Goal: Find contact information

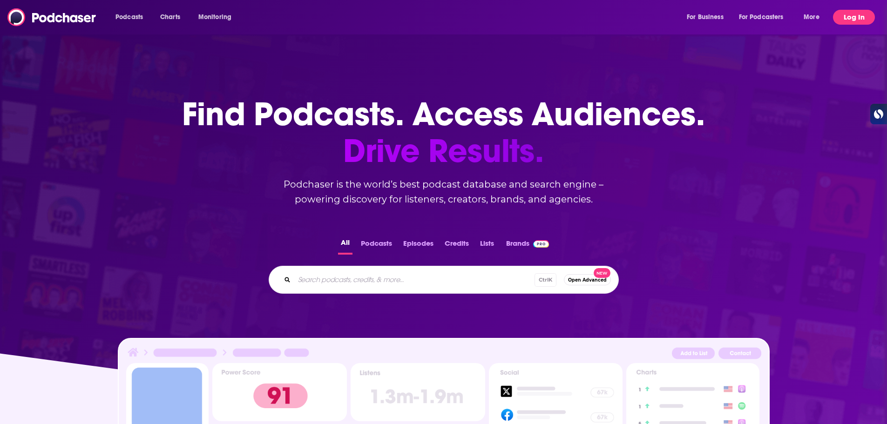
click at [851, 22] on button "Log In" at bounding box center [854, 17] width 42 height 15
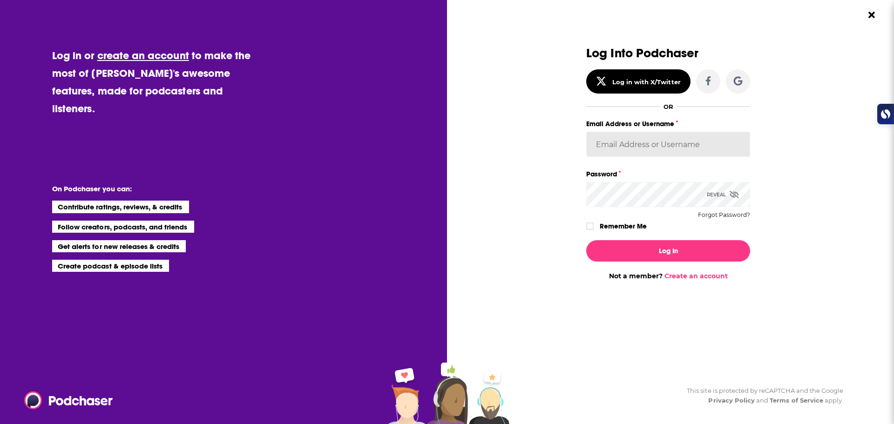
type input "elleb2btech"
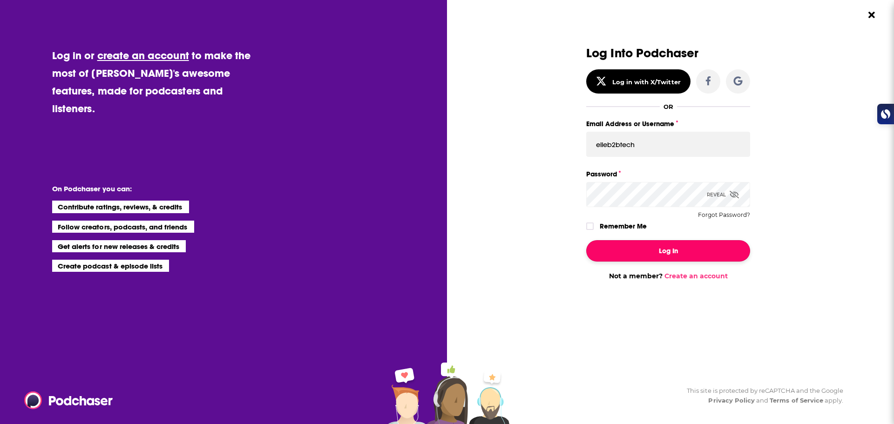
click at [672, 250] on button "Log In" at bounding box center [668, 250] width 164 height 21
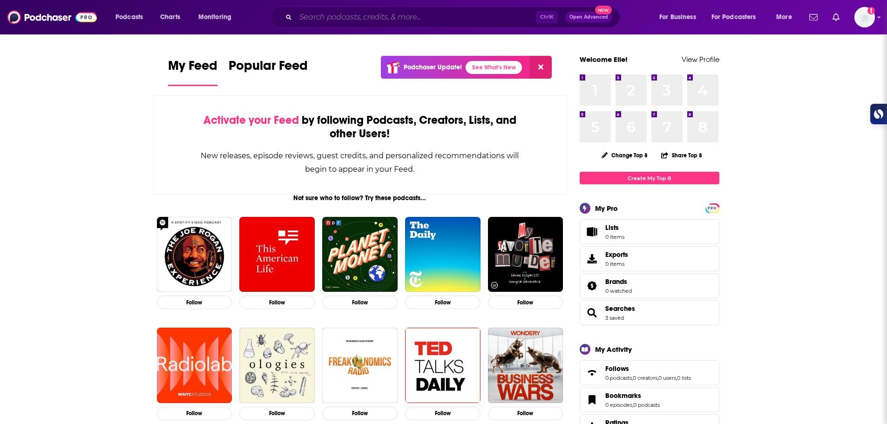
click at [345, 20] on input "Search podcasts, credits, & more..." at bounding box center [416, 17] width 240 height 15
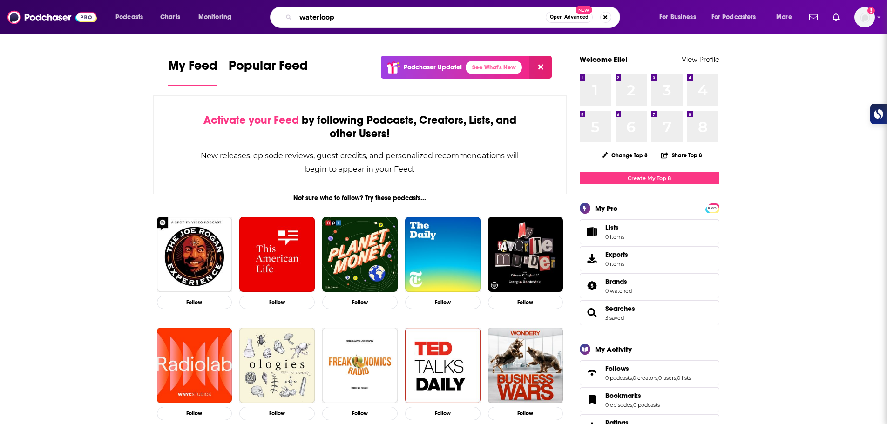
type input "waterloop"
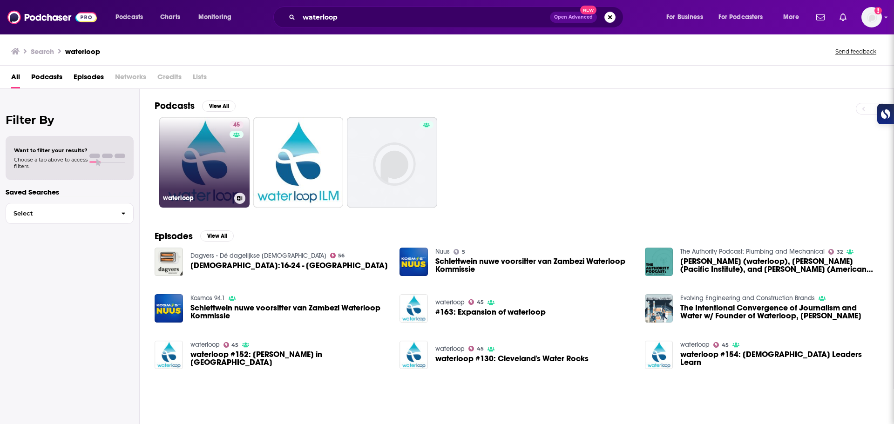
click at [214, 171] on link "45 waterloop" at bounding box center [204, 162] width 90 height 90
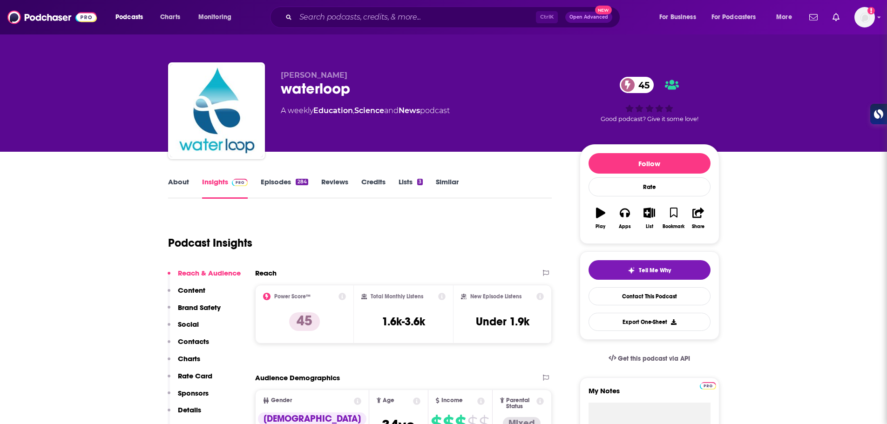
click at [181, 183] on link "About" at bounding box center [178, 187] width 21 height 21
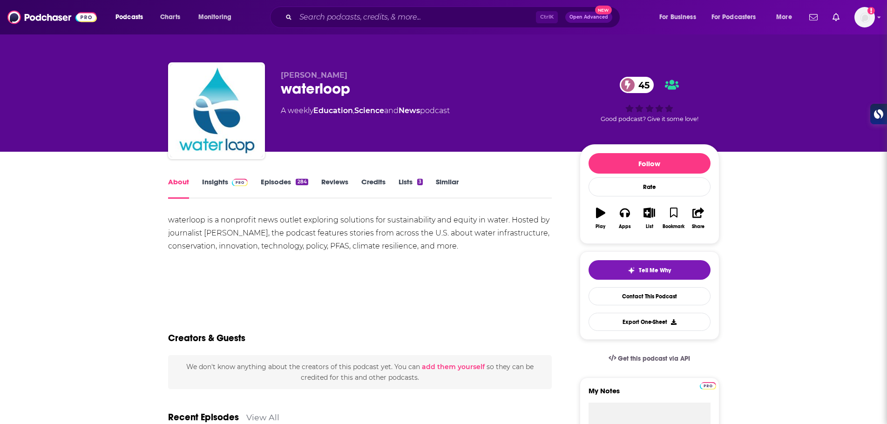
click at [215, 181] on link "Insights" at bounding box center [225, 187] width 46 height 21
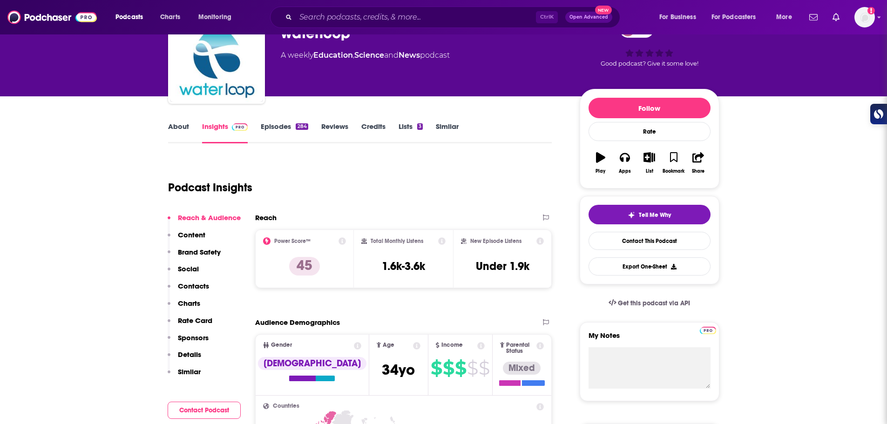
scroll to position [78, 0]
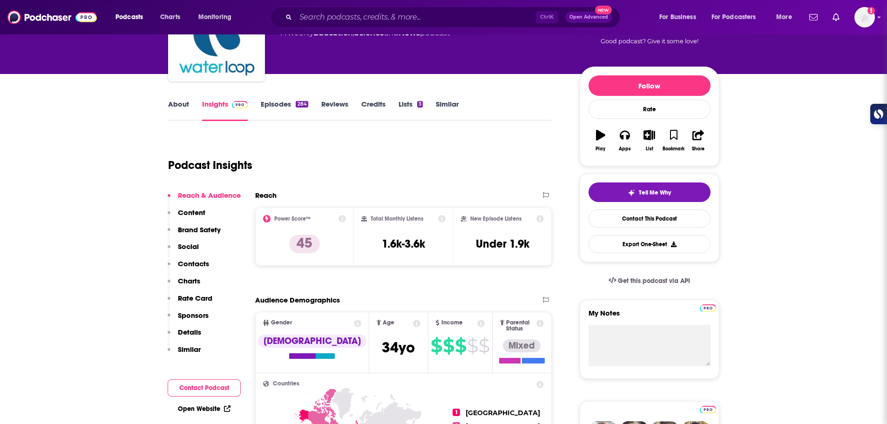
click at [197, 265] on p "Contacts" at bounding box center [193, 263] width 31 height 9
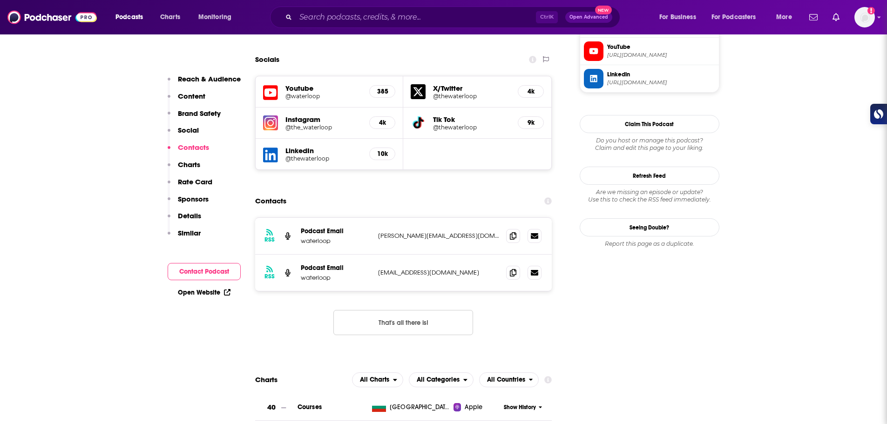
scroll to position [906, 0]
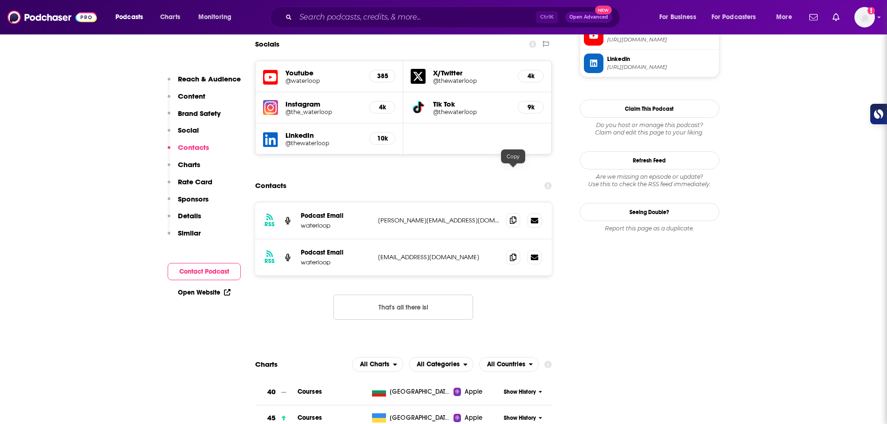
click at [513, 217] on icon at bounding box center [513, 220] width 7 height 7
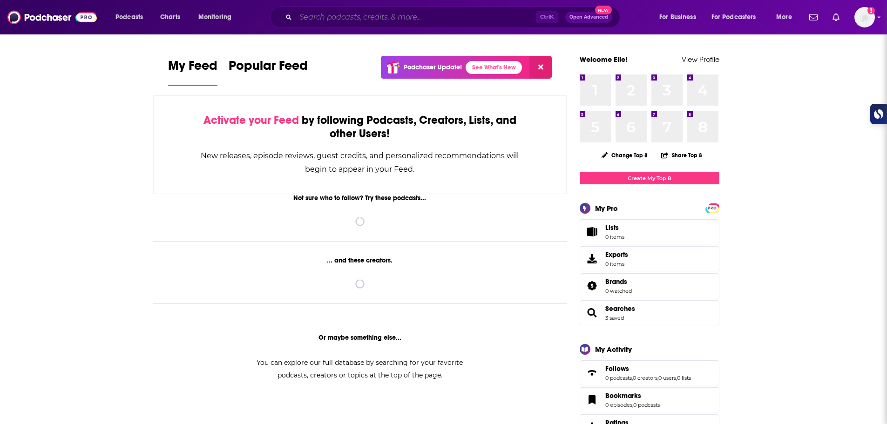
click at [428, 18] on input "Search podcasts, credits, & more..." at bounding box center [416, 17] width 240 height 15
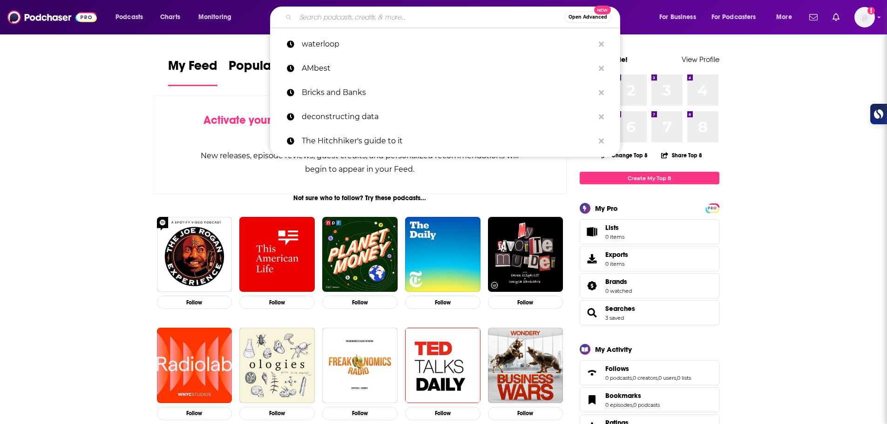
click at [428, 18] on input "Search podcasts, credits, & more..." at bounding box center [430, 17] width 269 height 15
paste input "Water Resources Podcast"
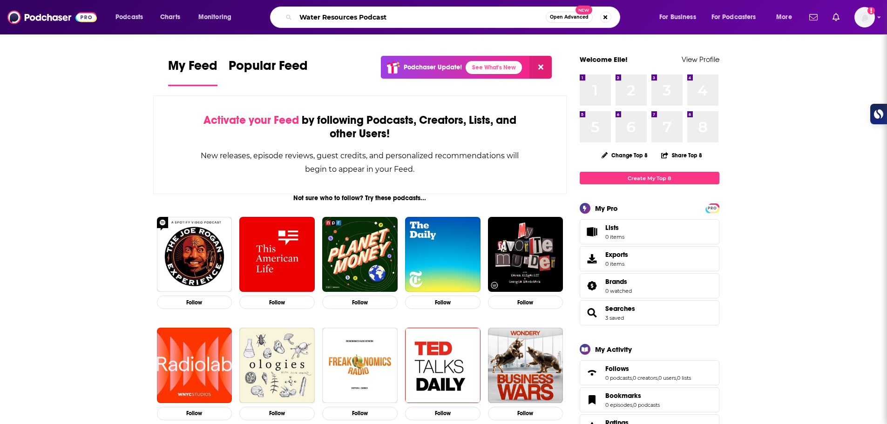
type input "Water Resources Podcast"
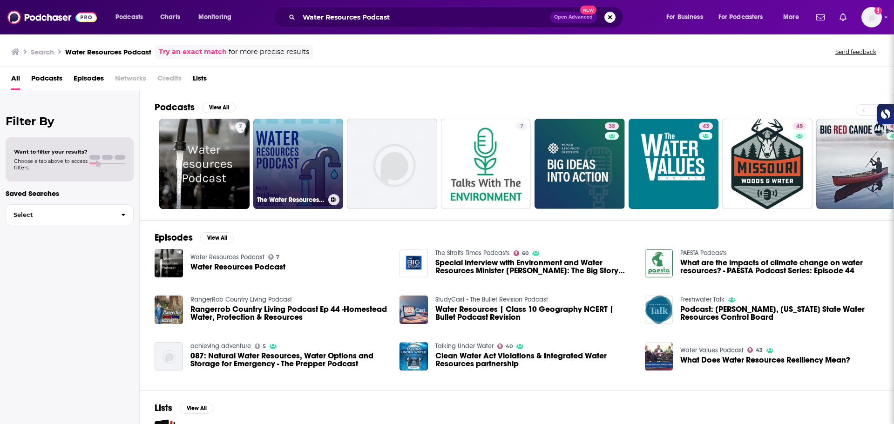
click at [309, 158] on link "The Water Resources Podcast" at bounding box center [298, 164] width 90 height 90
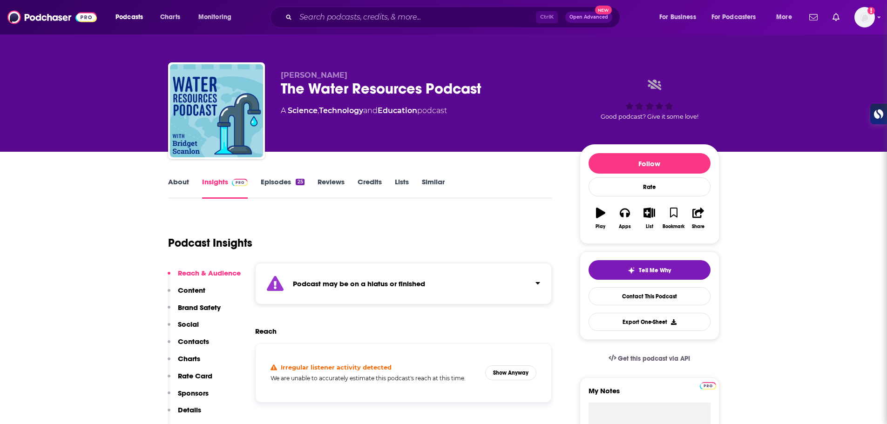
scroll to position [78, 0]
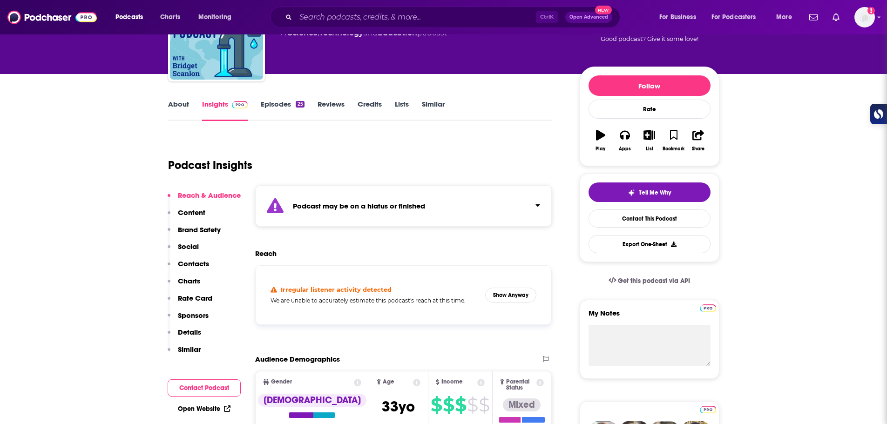
click at [193, 262] on p "Contacts" at bounding box center [193, 263] width 31 height 9
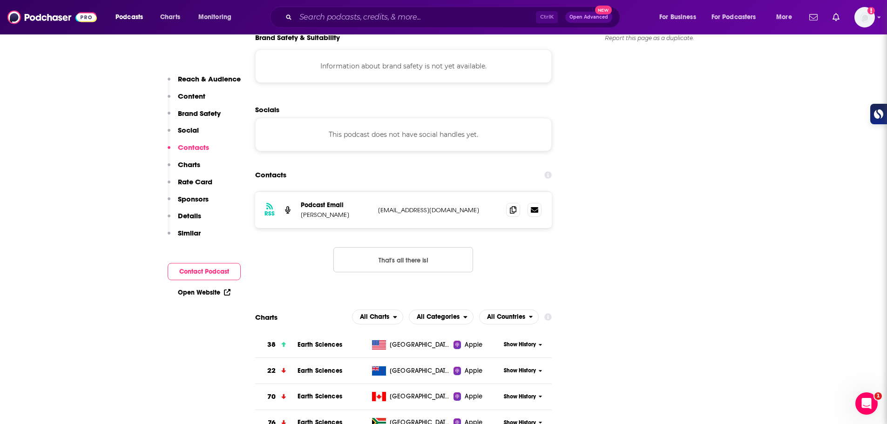
scroll to position [0, 0]
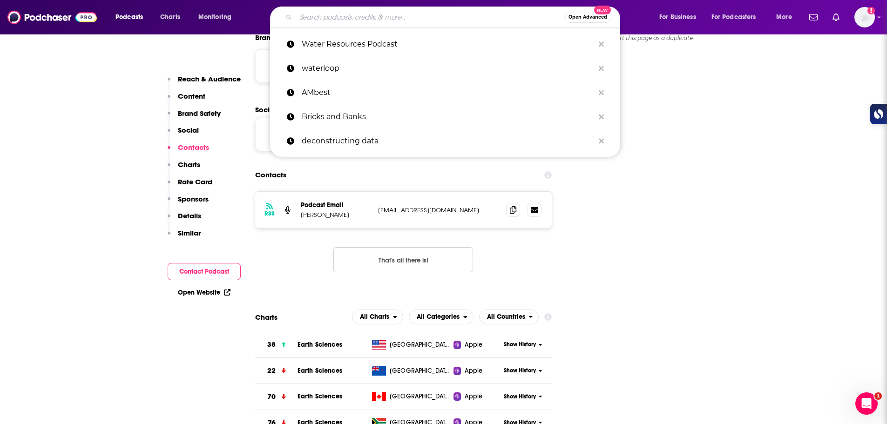
click at [376, 17] on input "Search podcasts, credits, & more..." at bounding box center [430, 17] width 269 height 15
paste input "The Stream (with Will & [PERSON_NAME])"
type input "The Stream (with Will & [PERSON_NAME])"
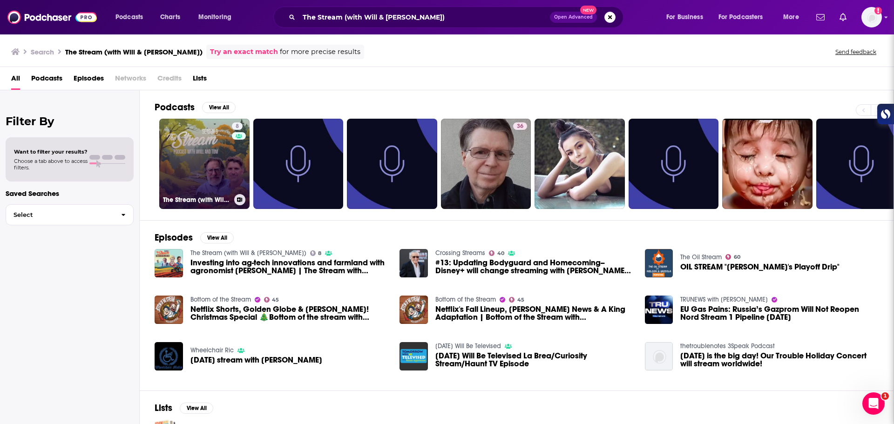
click at [199, 138] on link "8 The Stream (with Will & [PERSON_NAME])" at bounding box center [204, 164] width 90 height 90
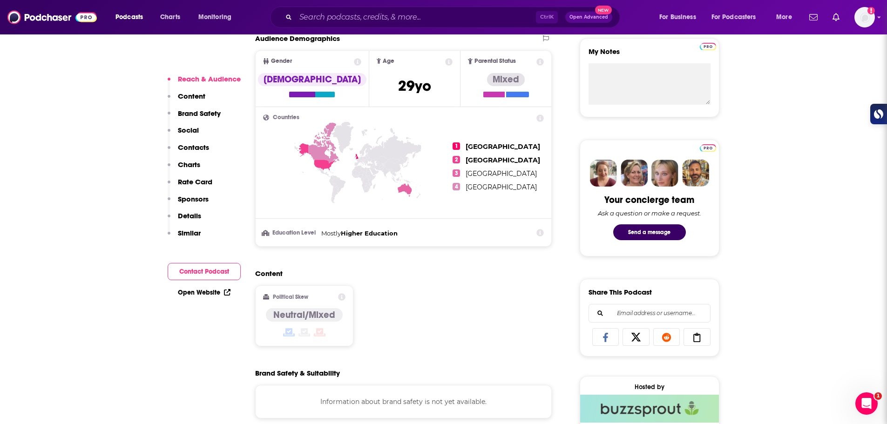
scroll to position [388, 0]
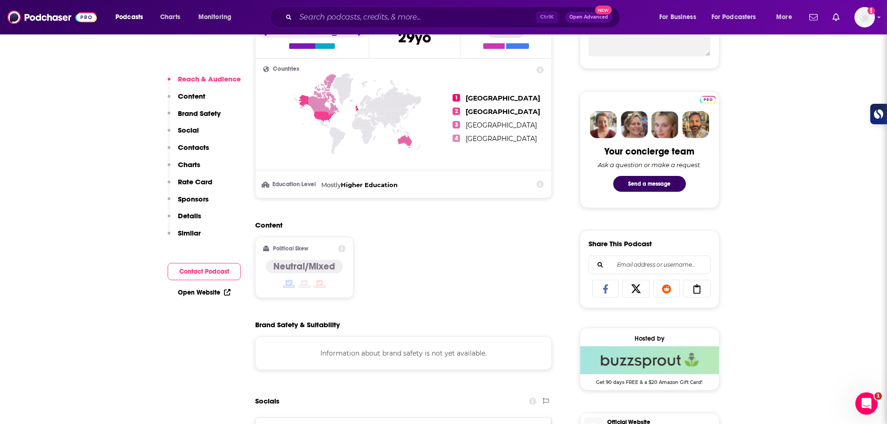
click at [191, 154] on button "Contacts" at bounding box center [188, 151] width 41 height 17
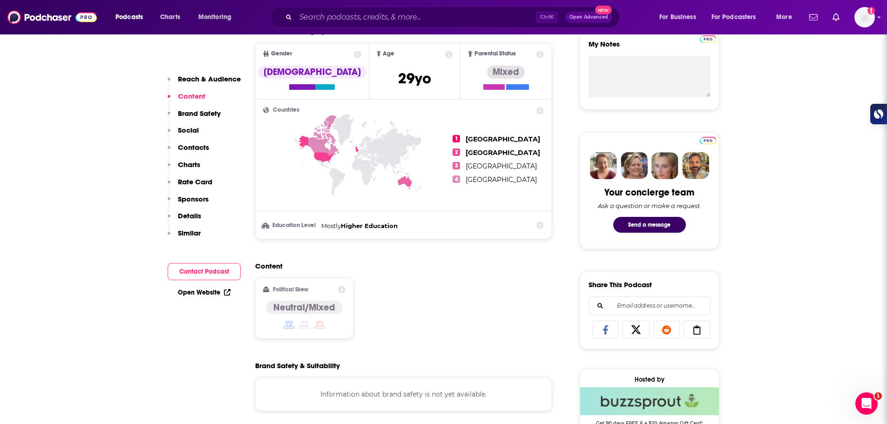
scroll to position [342, 0]
